Goal: Task Accomplishment & Management: Use online tool/utility

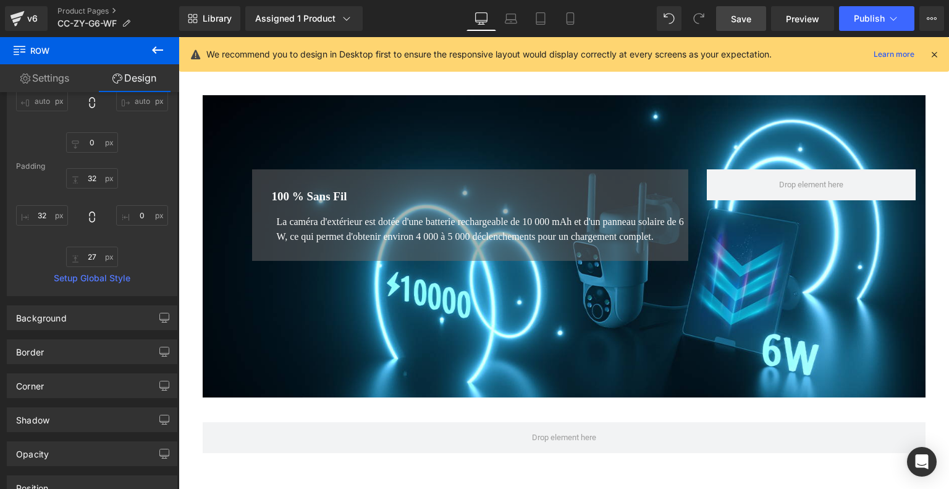
click at [753, 19] on link "Save" at bounding box center [741, 18] width 50 height 25
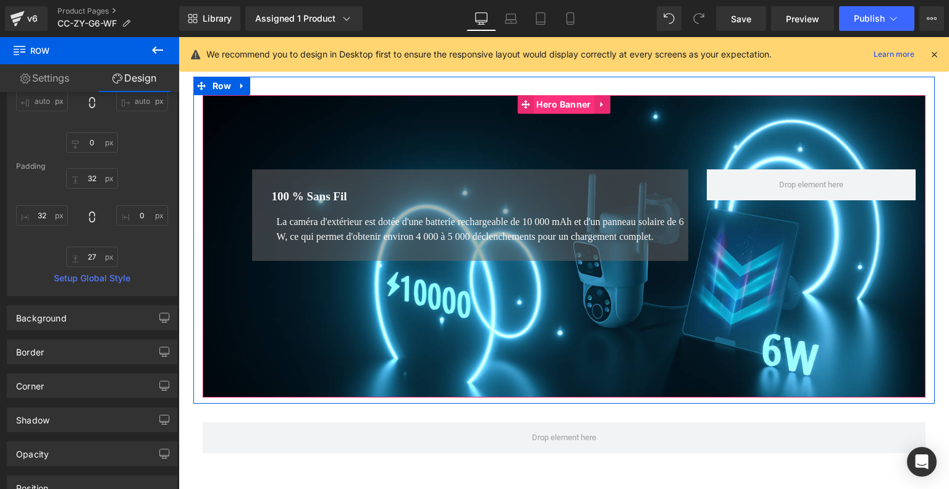
click at [569, 103] on span "Hero Banner" at bounding box center [563, 104] width 61 height 19
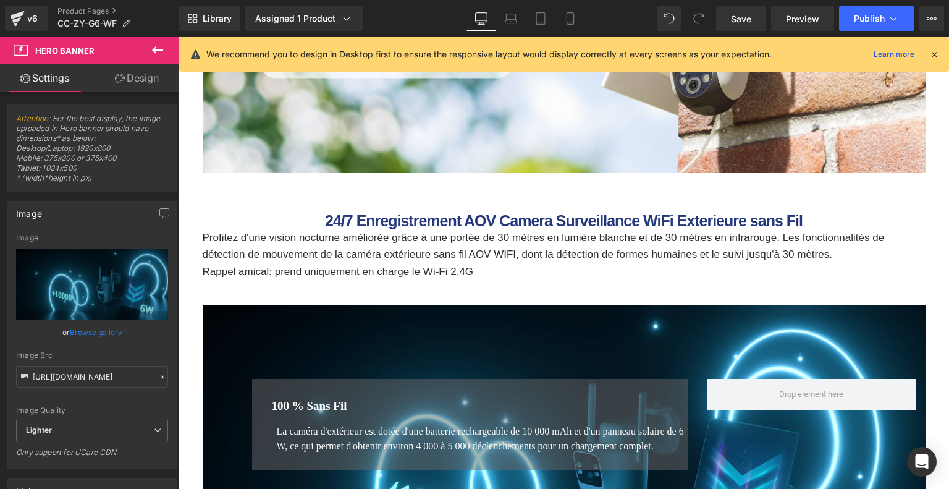
scroll to position [1051, 0]
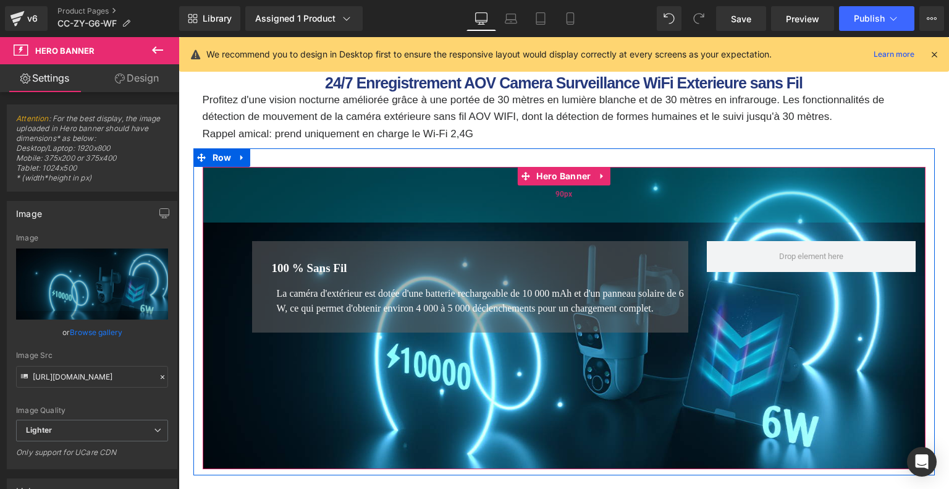
click at [426, 202] on div "90px" at bounding box center [564, 195] width 723 height 56
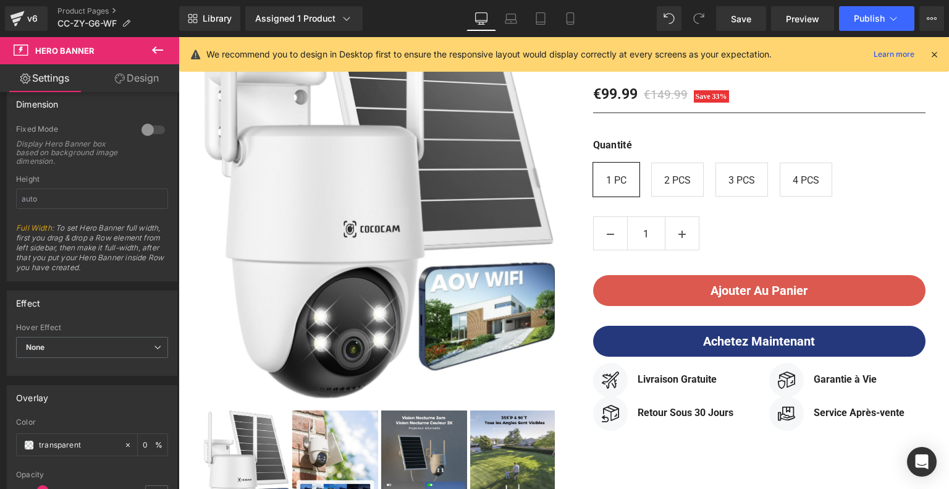
scroll to position [62, 0]
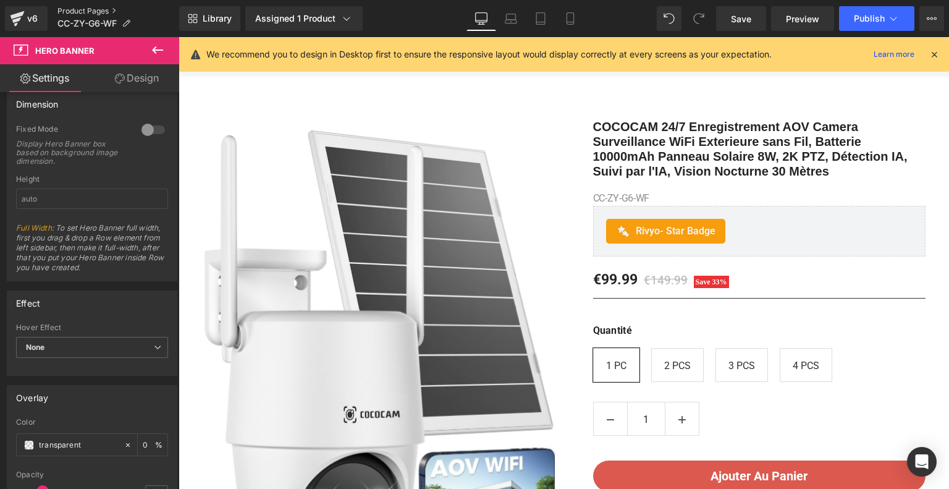
click at [80, 12] on link "Product Pages" at bounding box center [118, 11] width 122 height 10
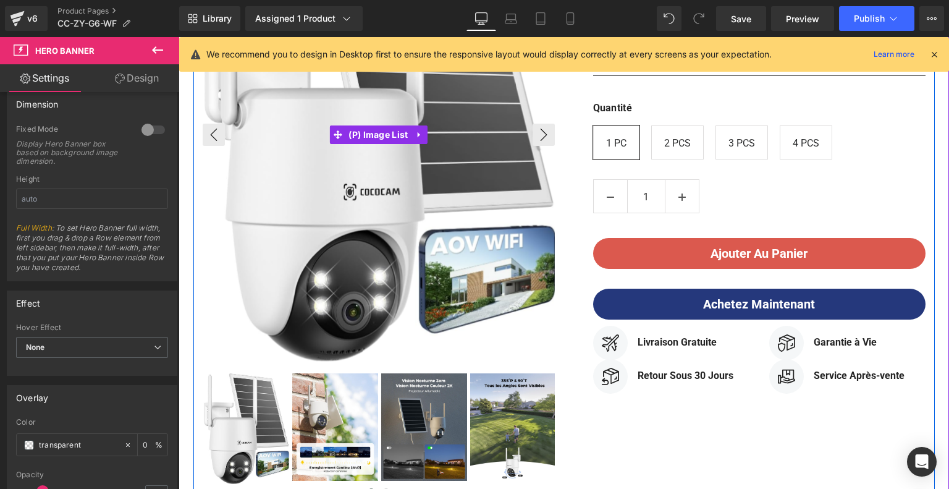
scroll to position [371, 0]
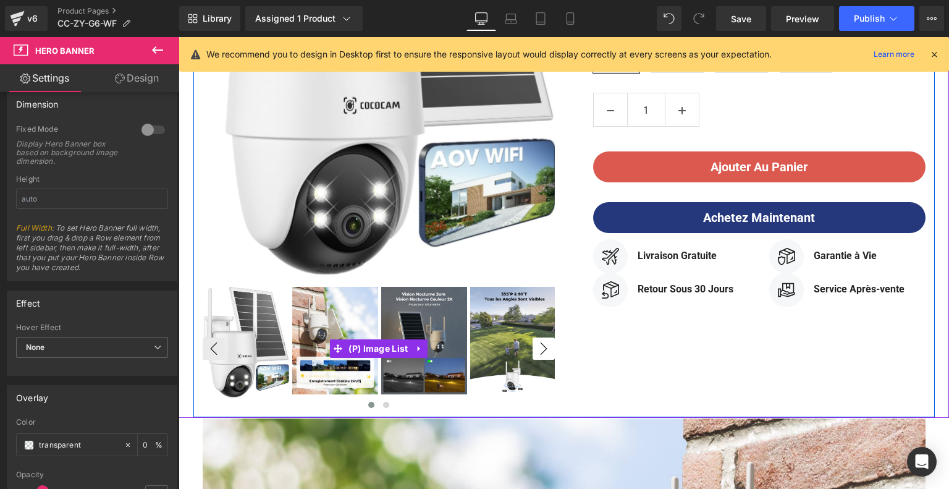
click at [534, 346] on button "›" at bounding box center [544, 348] width 22 height 22
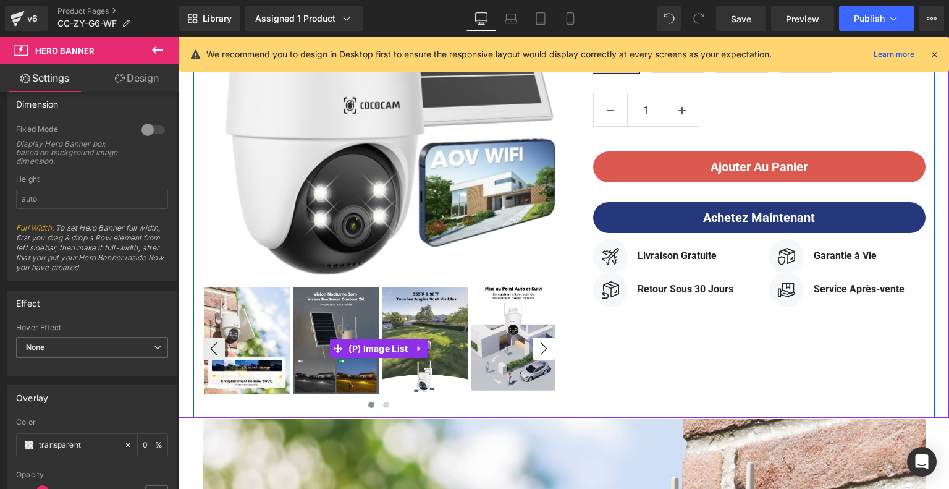
click at [534, 346] on button "›" at bounding box center [544, 348] width 22 height 22
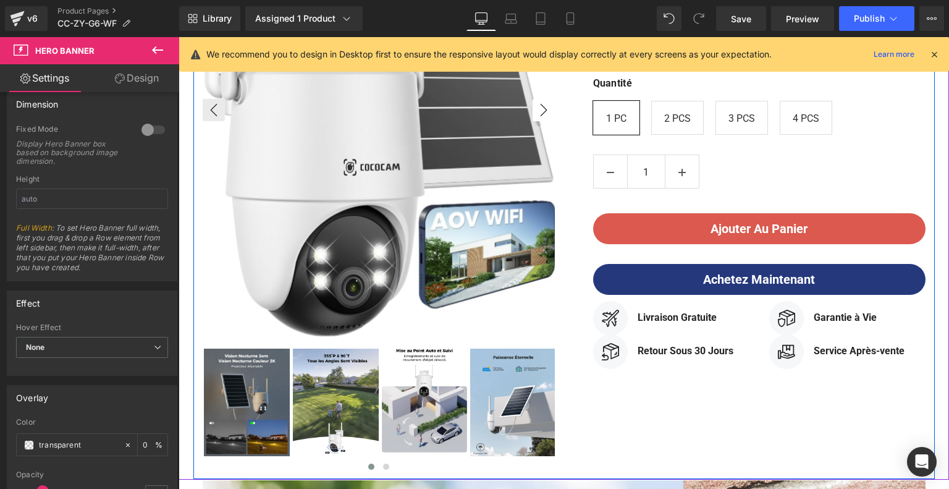
scroll to position [124, 0]
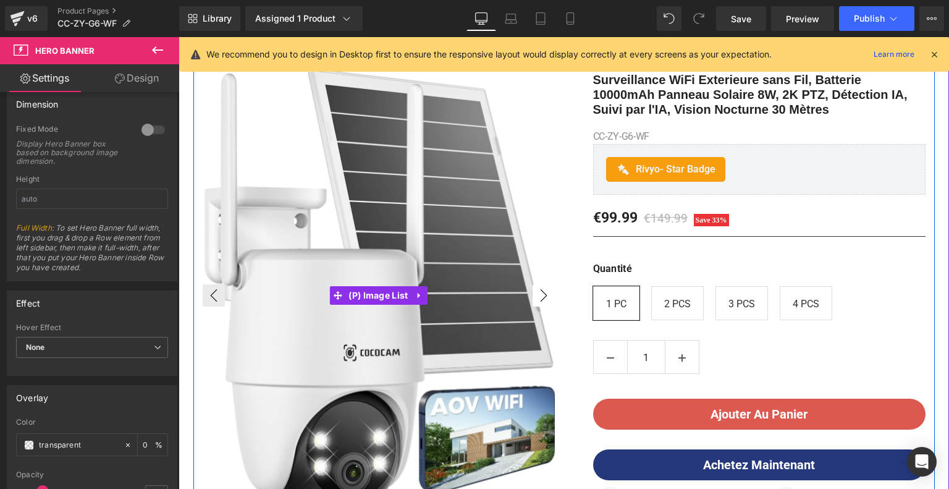
click at [541, 291] on button "›" at bounding box center [544, 295] width 22 height 22
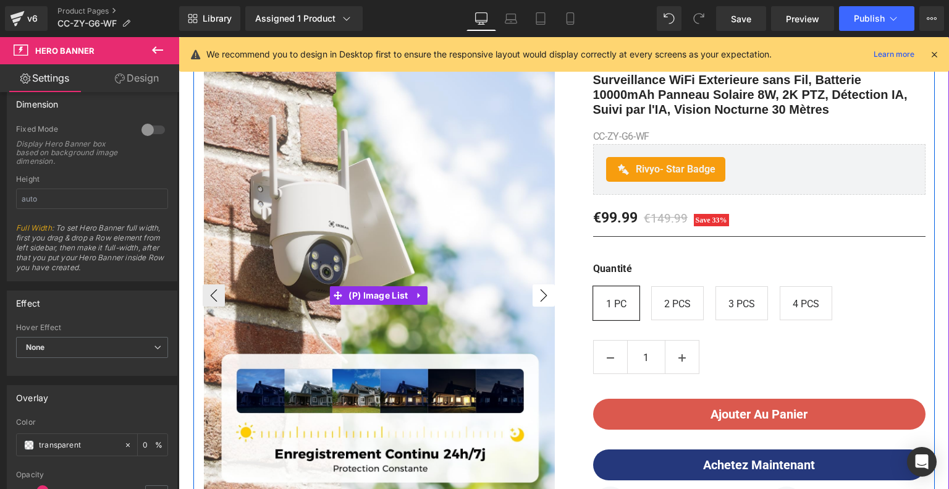
click at [541, 291] on button "›" at bounding box center [544, 295] width 22 height 22
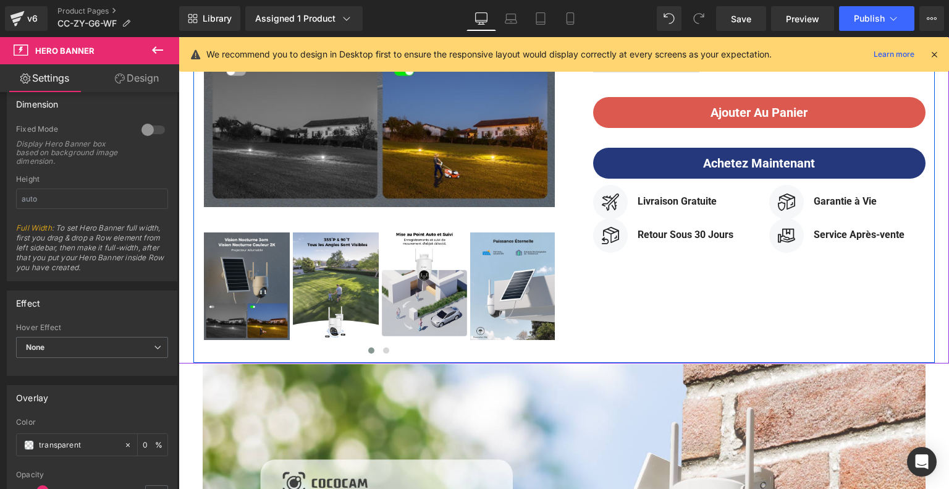
scroll to position [433, 0]
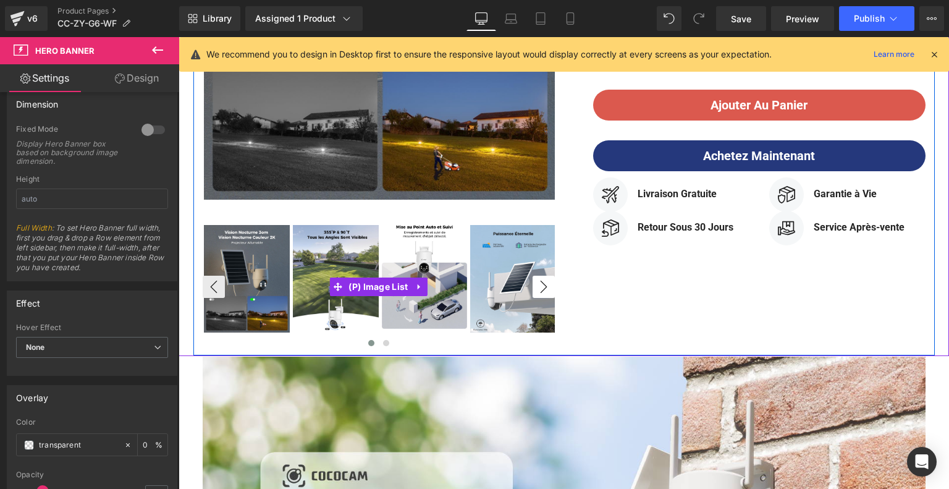
click at [545, 286] on button "›" at bounding box center [544, 287] width 22 height 22
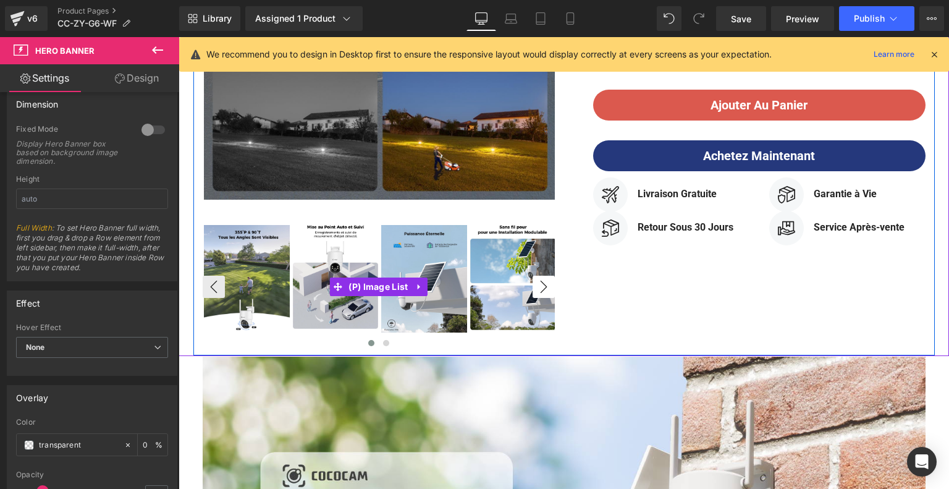
click at [546, 286] on button "›" at bounding box center [544, 287] width 22 height 22
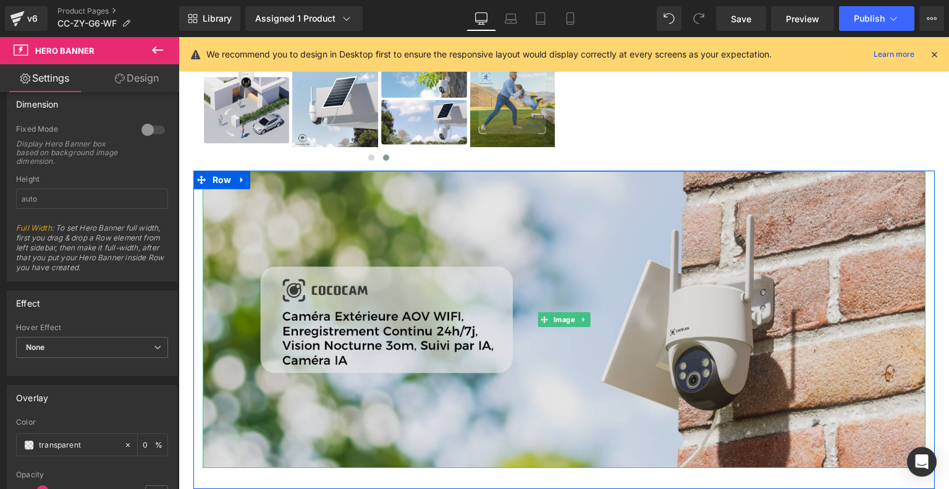
scroll to position [742, 0]
